Goal: Task Accomplishment & Management: Manage account settings

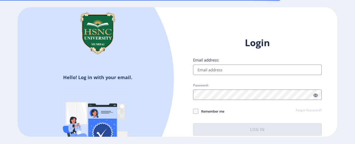
click at [235, 73] on input "Email address:" at bounding box center [257, 70] width 129 height 10
type input "[EMAIL_ADDRESS][DOMAIN_NAME]"
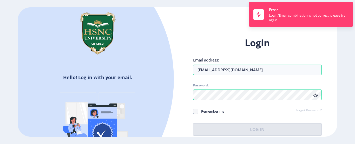
click at [320, 110] on div "Login Email address: [EMAIL_ADDRESS][DOMAIN_NAME] Password: Remember me Forgot …" at bounding box center [257, 86] width 129 height 99
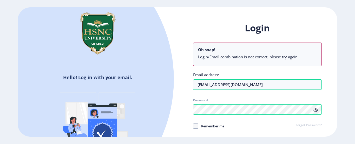
click at [300, 127] on link "Forgot Password?" at bounding box center [309, 125] width 26 height 5
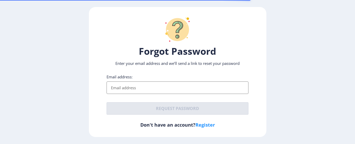
click at [126, 90] on input "Email address:" at bounding box center [178, 88] width 142 height 12
type input "[EMAIL_ADDRESS][DOMAIN_NAME]"
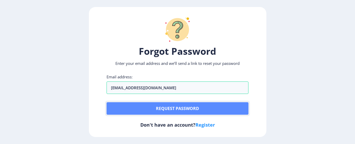
click at [143, 109] on button "Request password" at bounding box center [178, 108] width 142 height 12
